Goal: Information Seeking & Learning: Learn about a topic

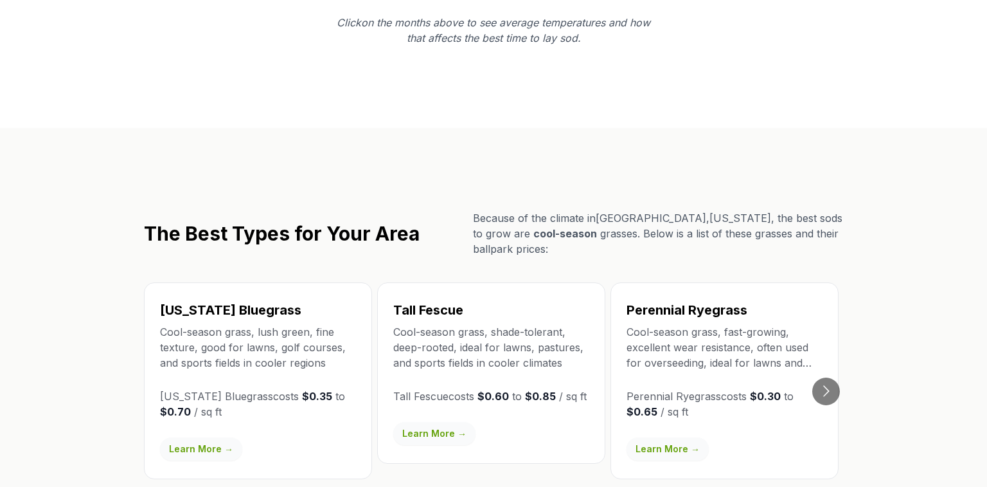
scroll to position [2043, 0]
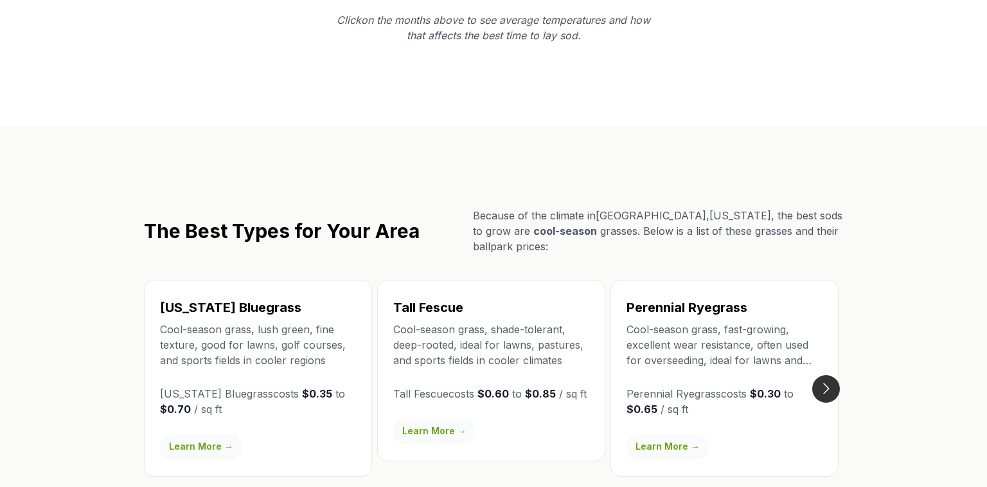
click at [833, 375] on button "Go to next slide" at bounding box center [827, 389] width 28 height 28
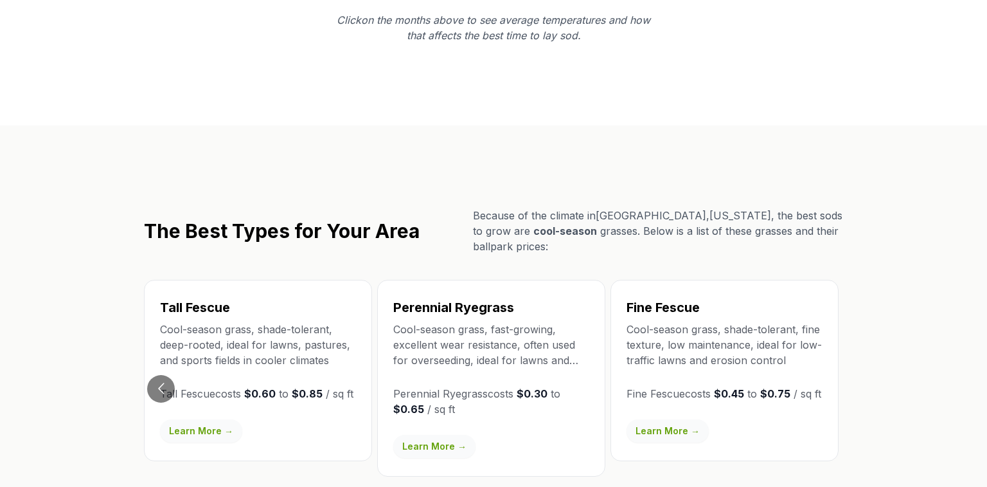
click at [449, 435] on link "Learn More →" at bounding box center [434, 446] width 82 height 23
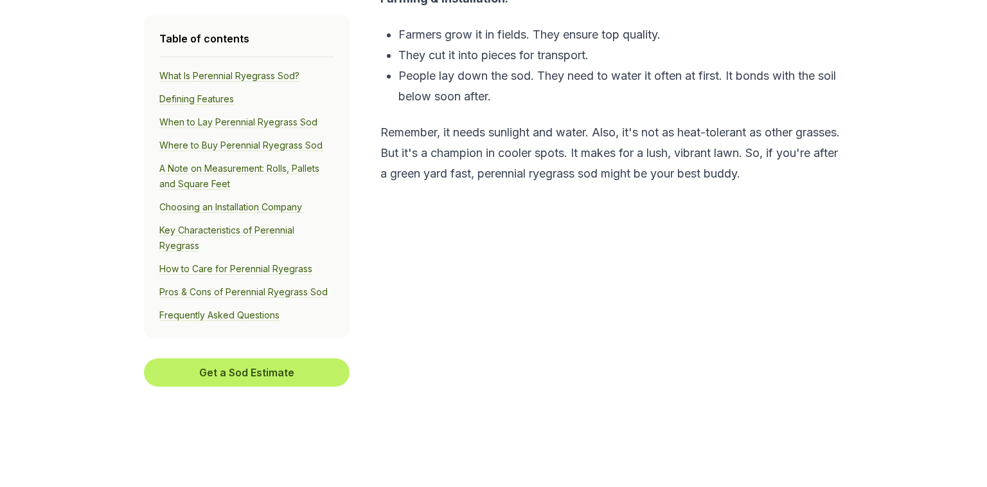
scroll to position [1064, 0]
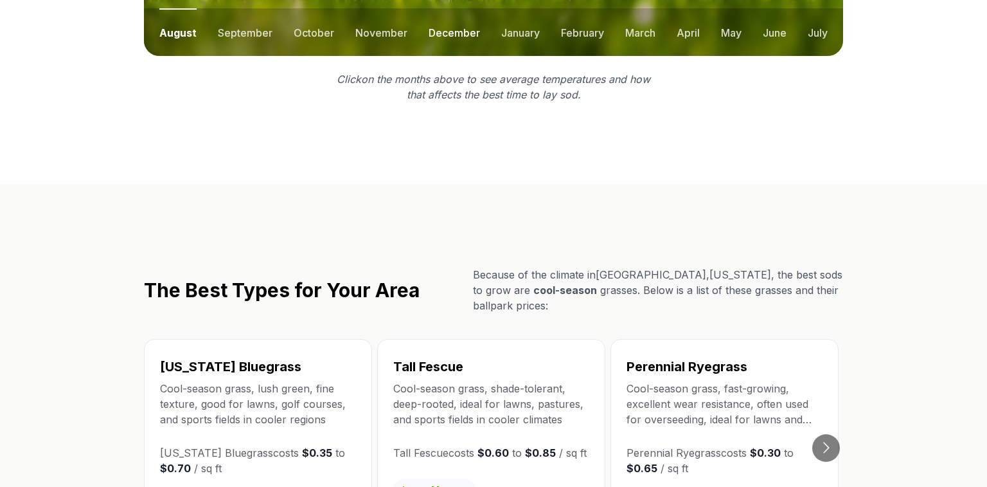
scroll to position [2125, 0]
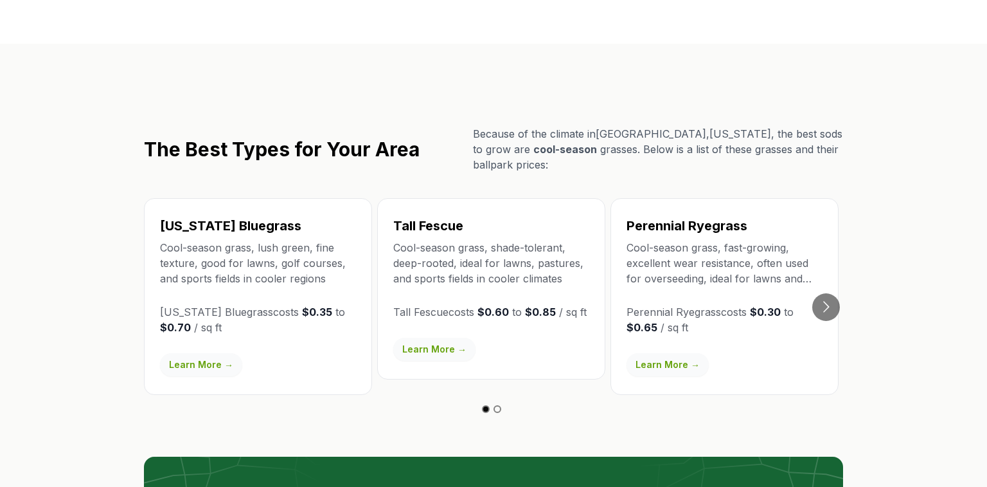
click at [428, 338] on link "Learn More →" at bounding box center [434, 349] width 82 height 23
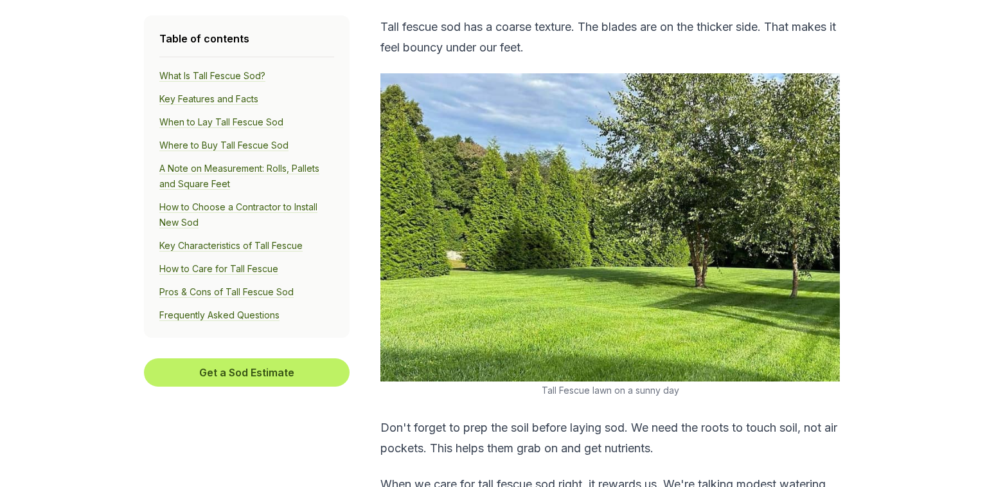
scroll to position [951, 0]
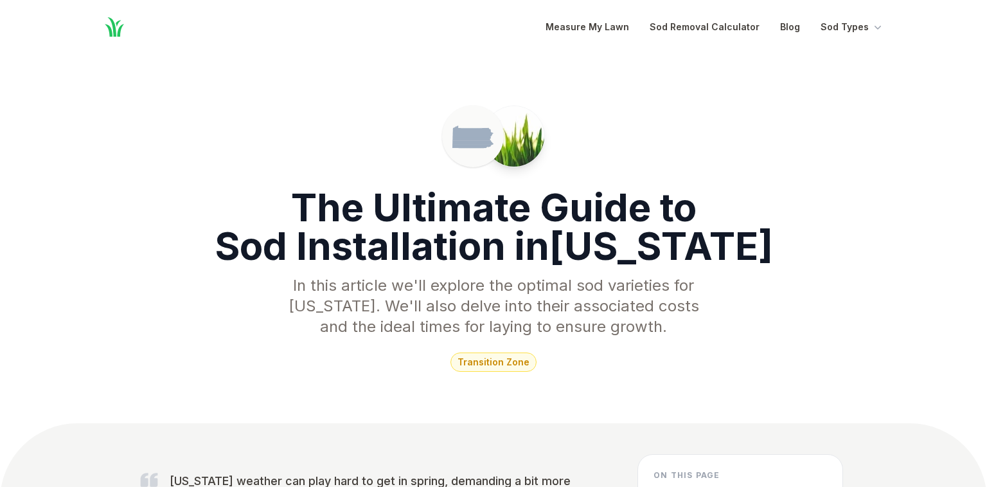
scroll to position [1426, 0]
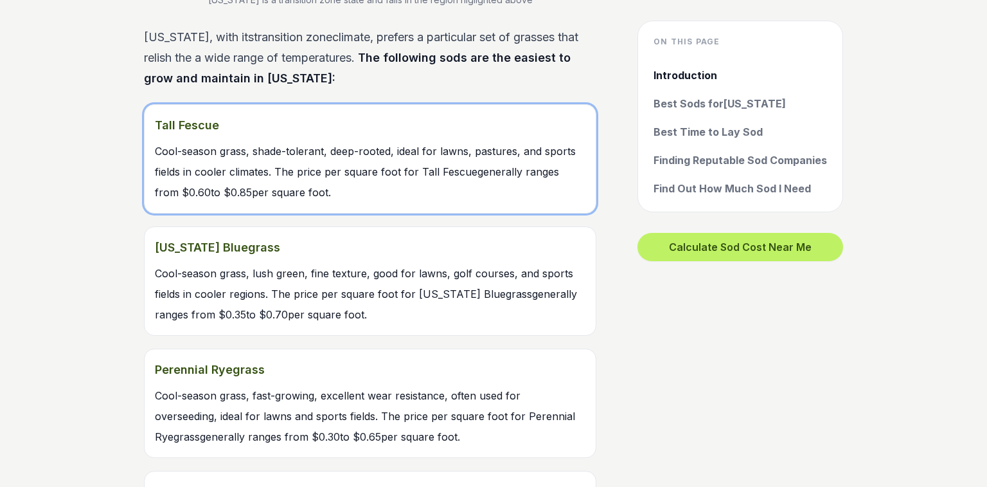
click at [283, 120] on link "Tall Fescue Cool-season grass, shade-tolerant, deep-rooted, ideal for lawns, pa…" at bounding box center [370, 158] width 453 height 109
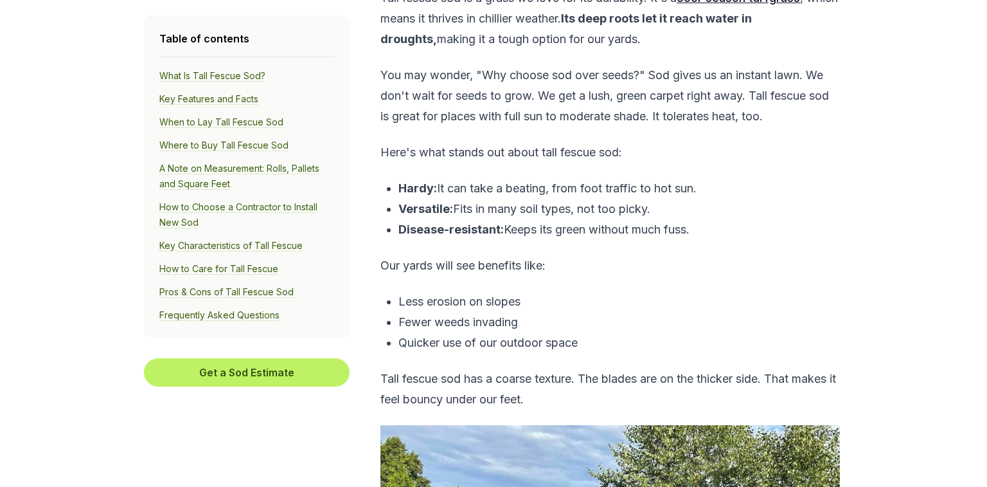
scroll to position [611, 0]
